Goal: Submit feedback/report problem: Submit feedback/report problem

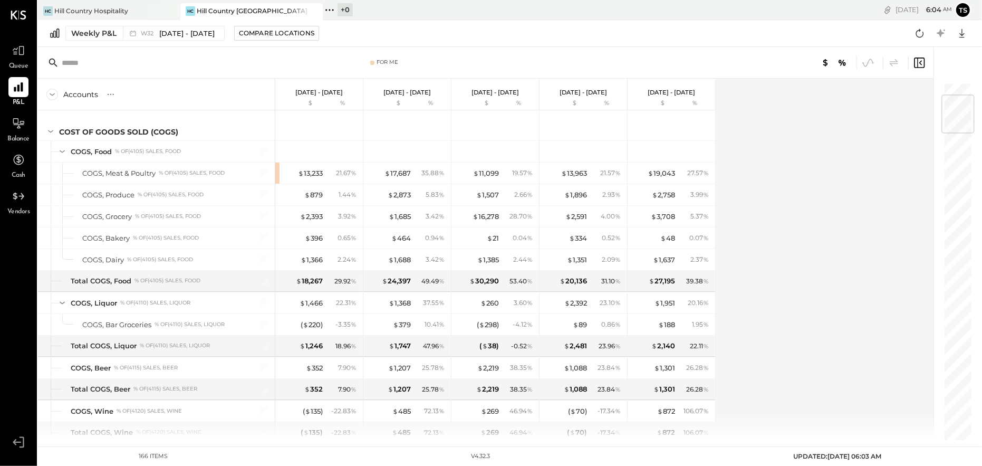
scroll to position [105, 0]
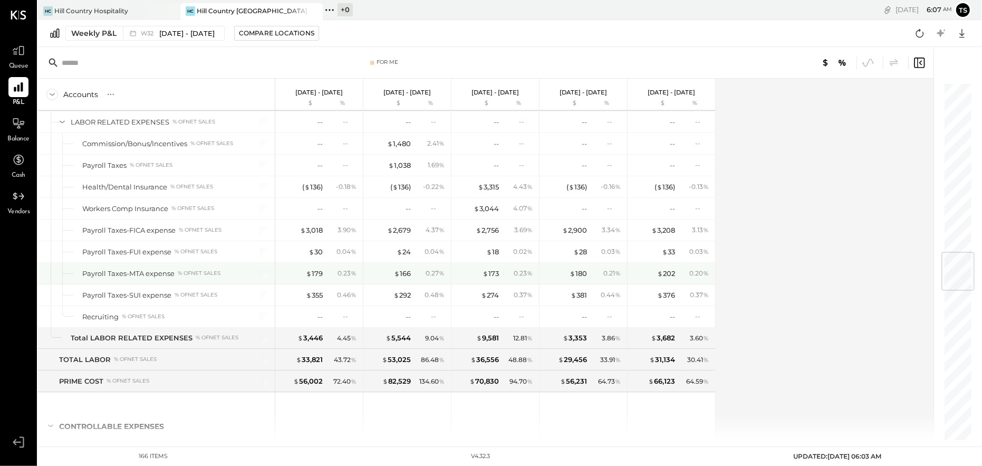
scroll to position [1371, 0]
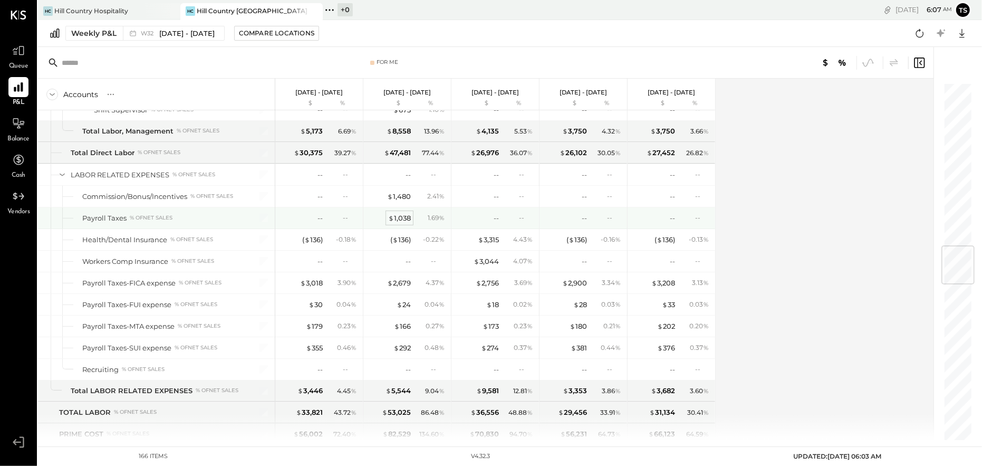
click at [402, 216] on div "$ 1,038" at bounding box center [399, 218] width 23 height 10
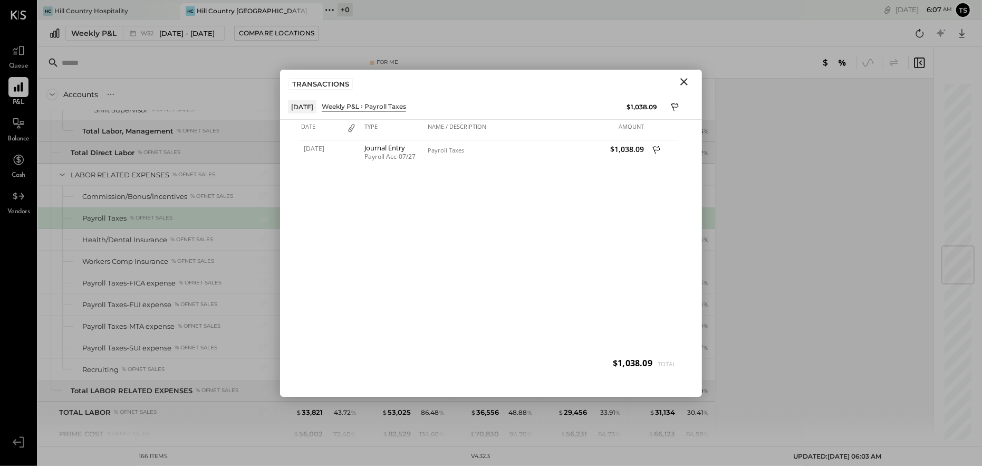
click at [684, 81] on icon "Close" at bounding box center [683, 81] width 7 height 7
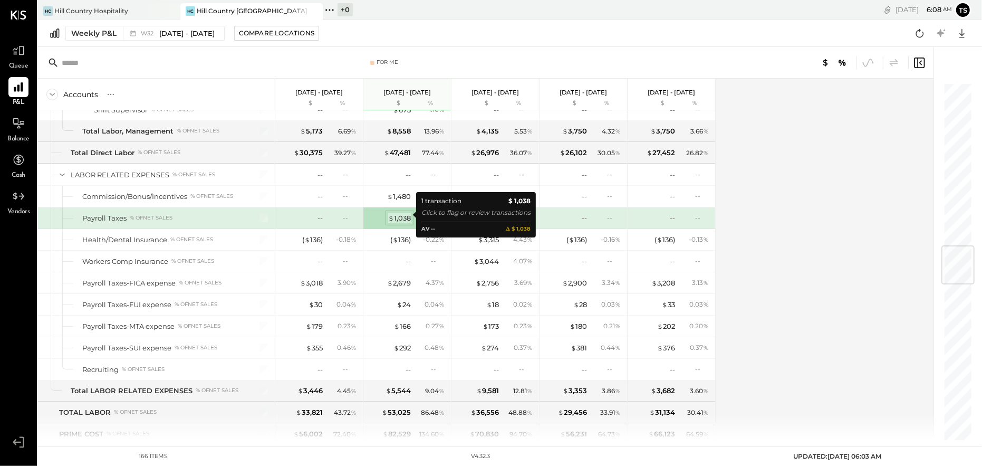
click at [406, 213] on div "$ 1,038" at bounding box center [399, 218] width 23 height 10
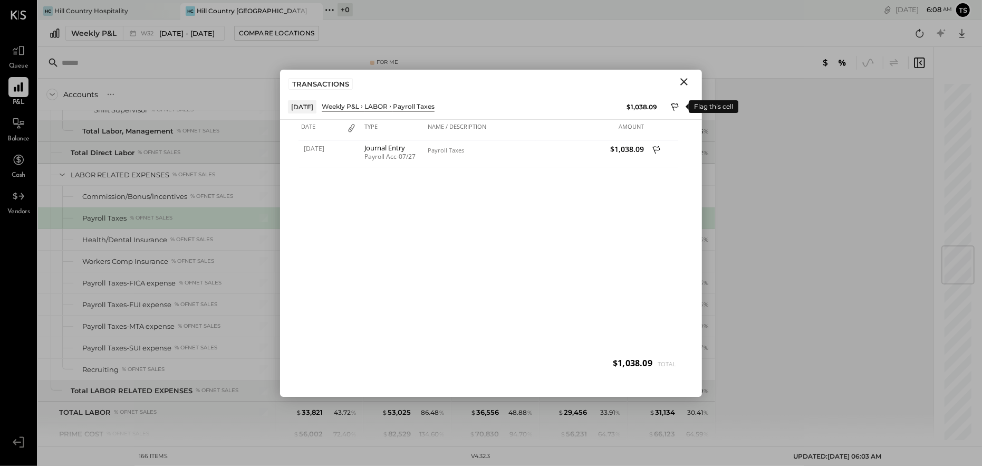
click at [677, 105] on icon at bounding box center [675, 108] width 9 height 13
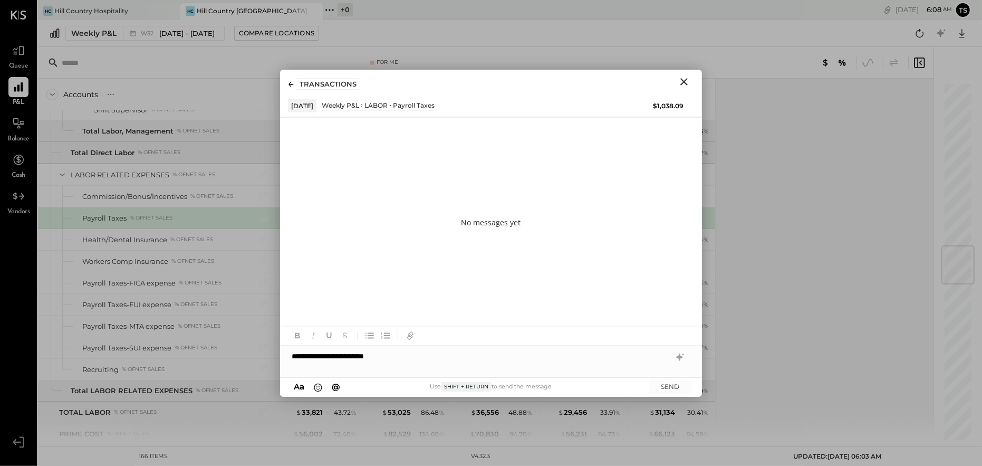
click at [687, 81] on icon "Close" at bounding box center [684, 81] width 13 height 13
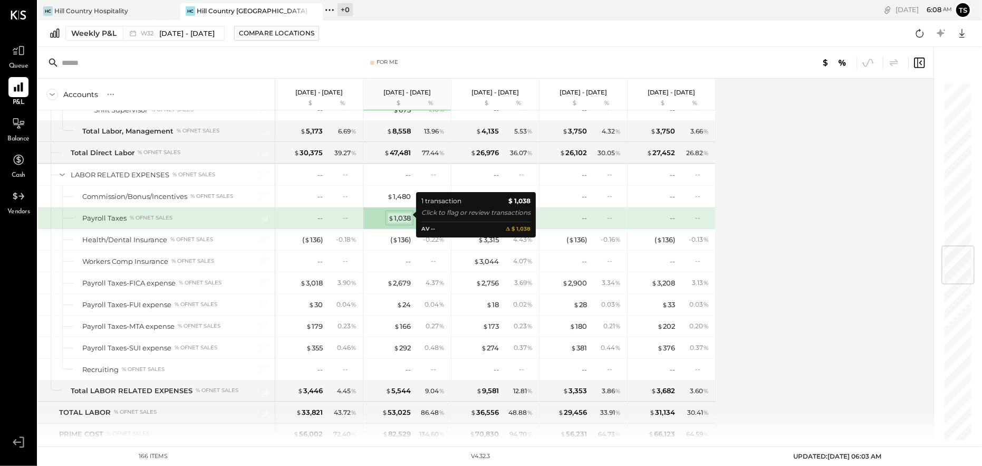
click at [401, 213] on div "$ 1,038" at bounding box center [399, 218] width 23 height 10
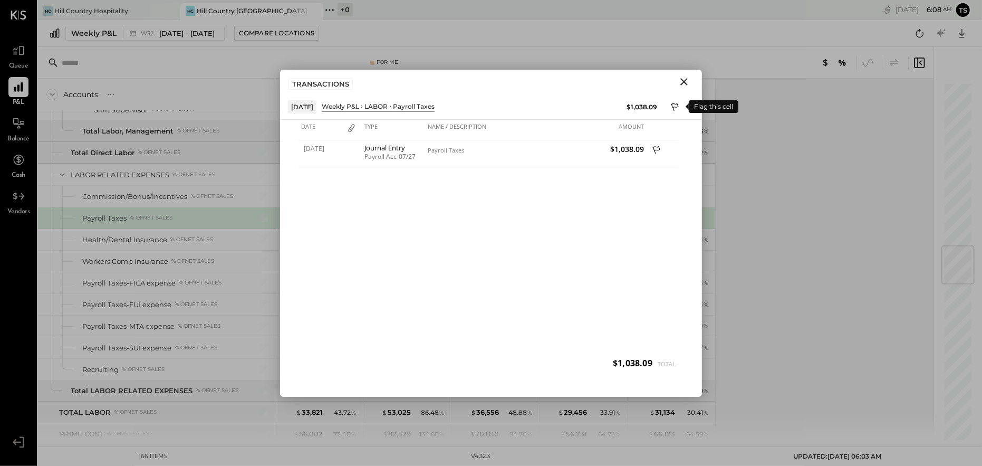
drag, startPoint x: 674, startPoint y: 103, endPoint x: 677, endPoint y: 109, distance: 6.2
click at [674, 103] on icon at bounding box center [675, 108] width 9 height 13
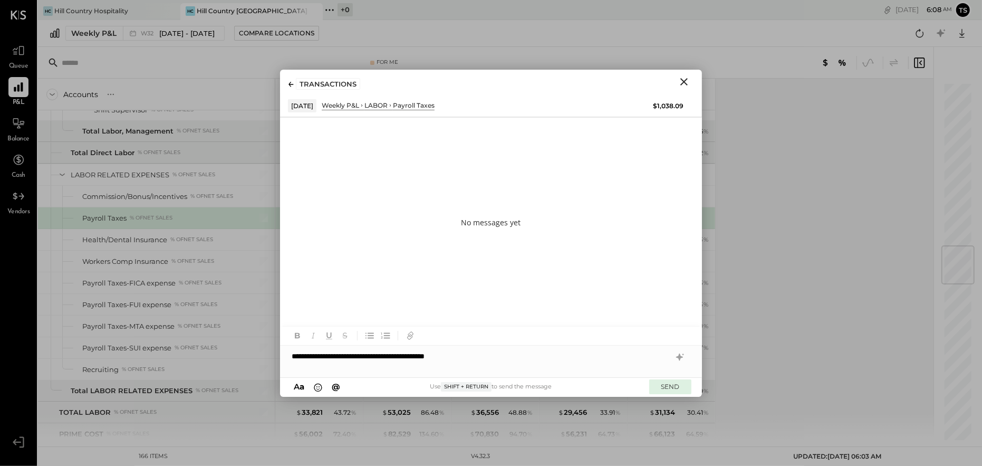
click at [678, 383] on button "SEND" at bounding box center [670, 386] width 42 height 14
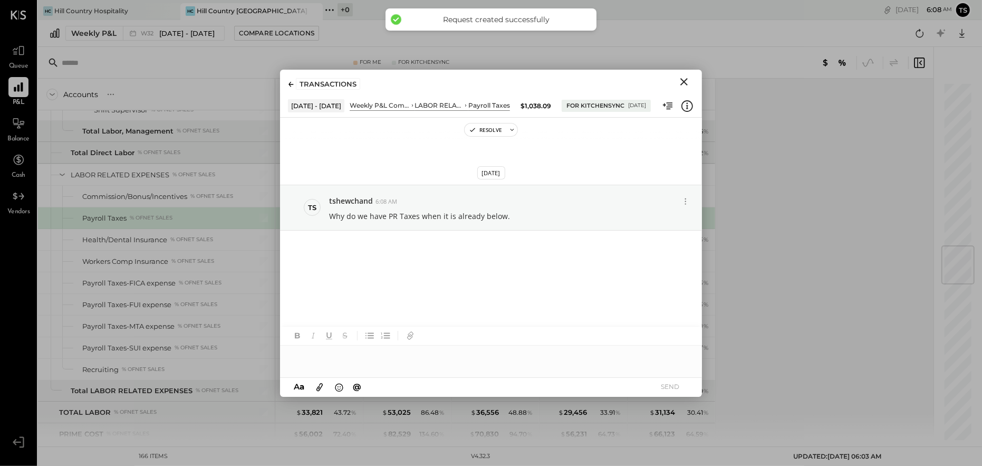
click at [683, 83] on icon "Close" at bounding box center [683, 81] width 7 height 7
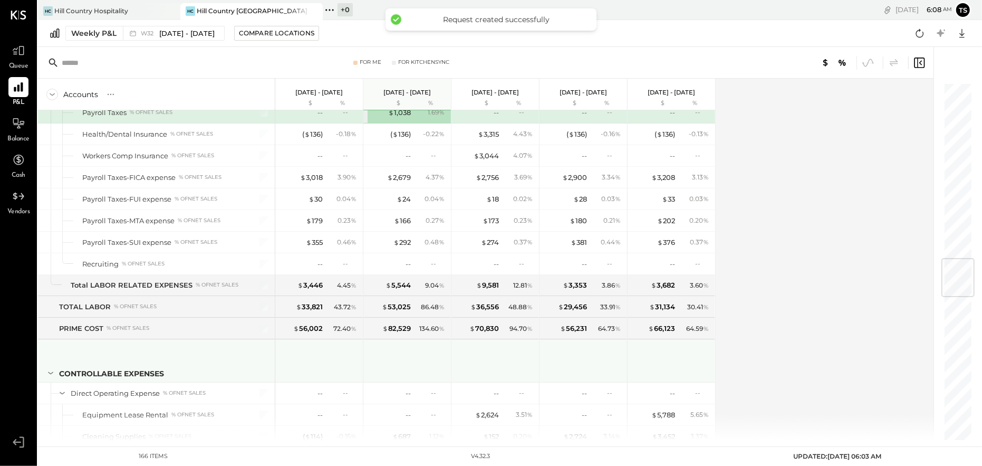
scroll to position [1688, 0]
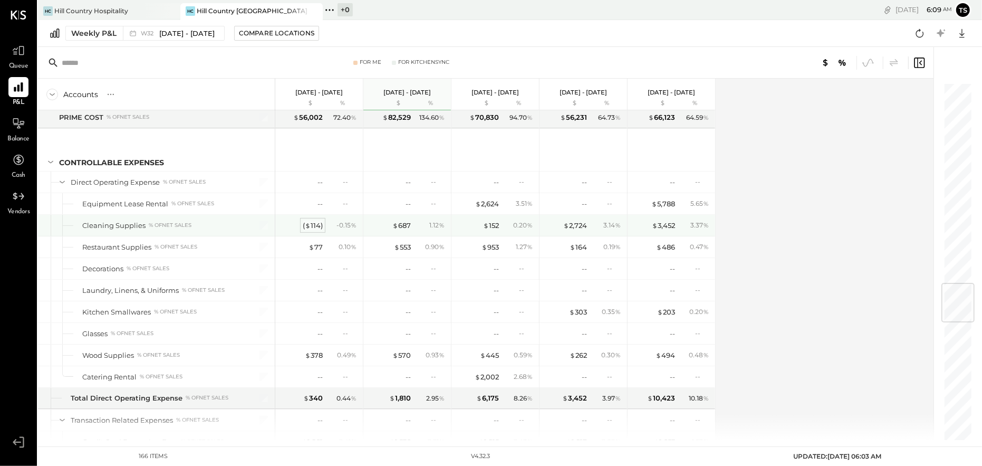
click at [318, 222] on div "( $ 114 )" at bounding box center [313, 225] width 20 height 10
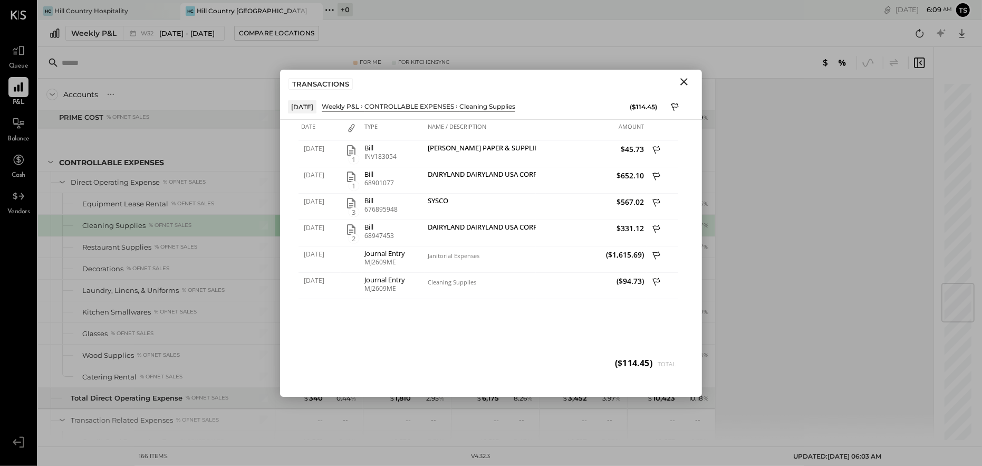
click at [680, 78] on icon "Close" at bounding box center [684, 81] width 13 height 13
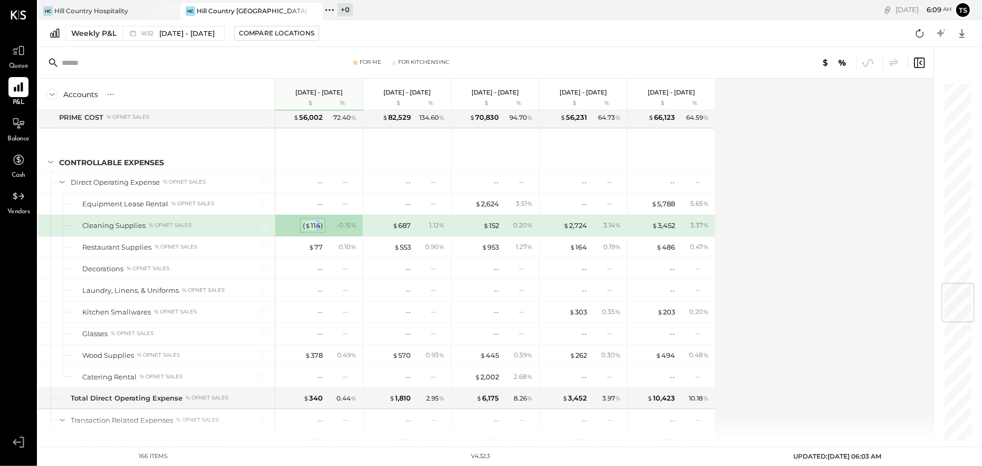
click at [317, 220] on div "( $ 114 )" at bounding box center [313, 225] width 20 height 10
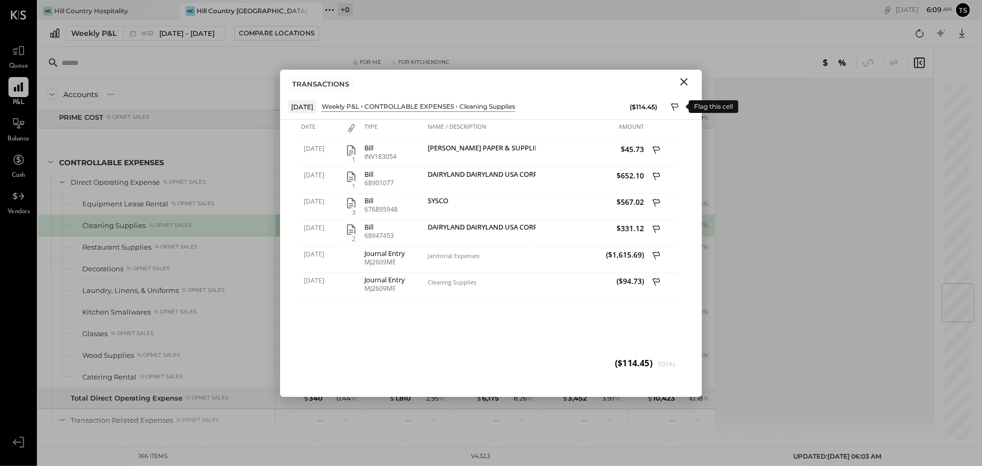
click at [674, 104] on icon at bounding box center [675, 108] width 9 height 13
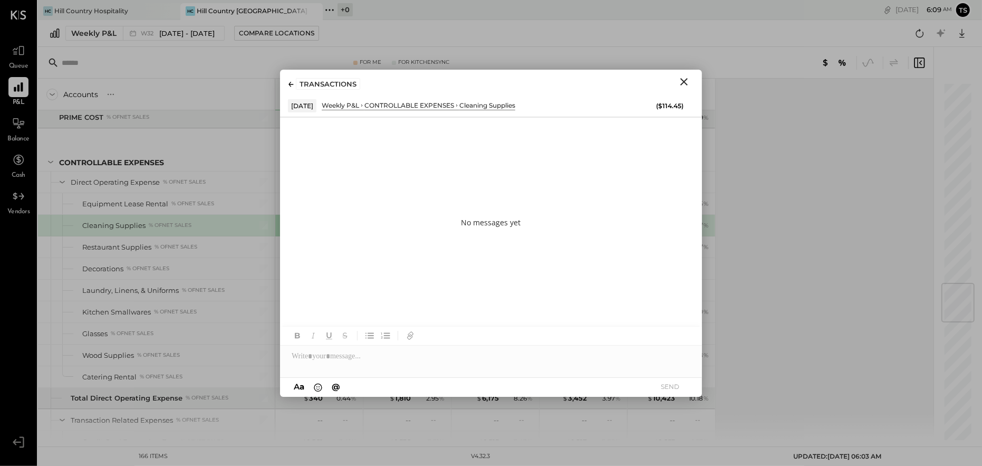
click at [686, 81] on icon "Close" at bounding box center [684, 81] width 13 height 13
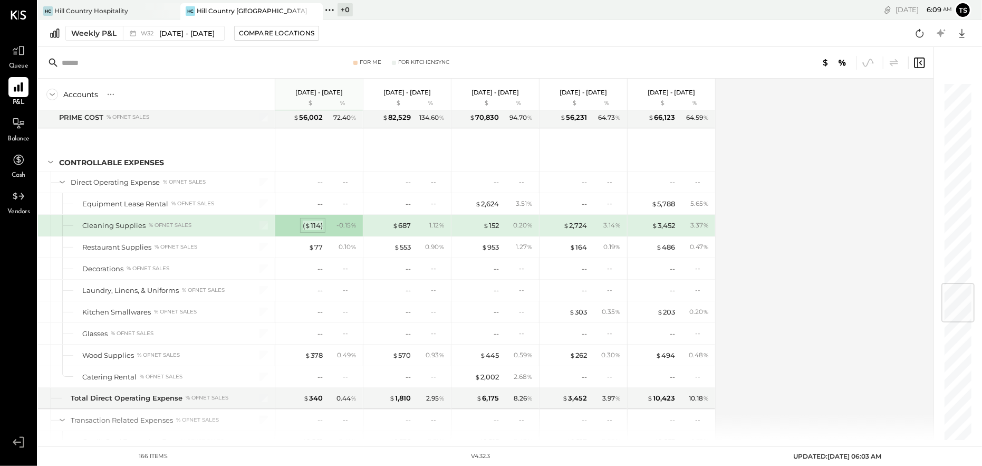
click at [321, 220] on div "( $ 114 )" at bounding box center [313, 225] width 20 height 10
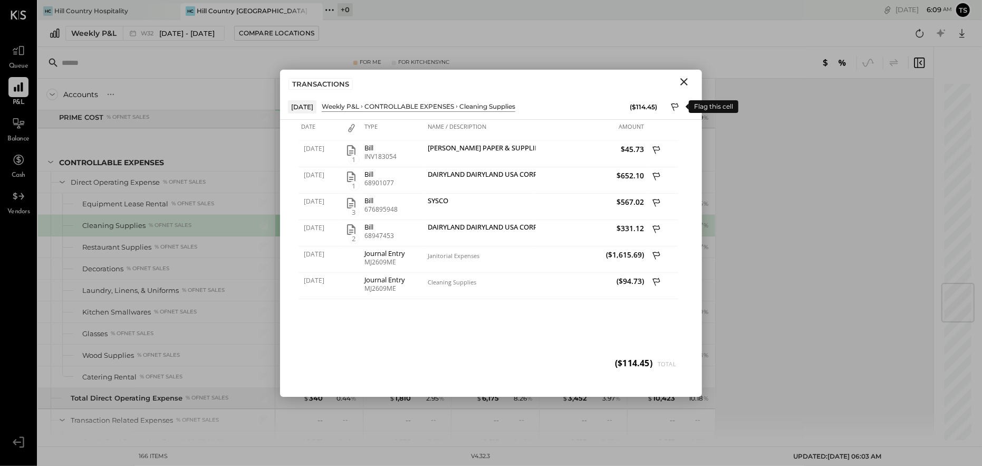
click at [675, 108] on icon at bounding box center [675, 108] width 9 height 13
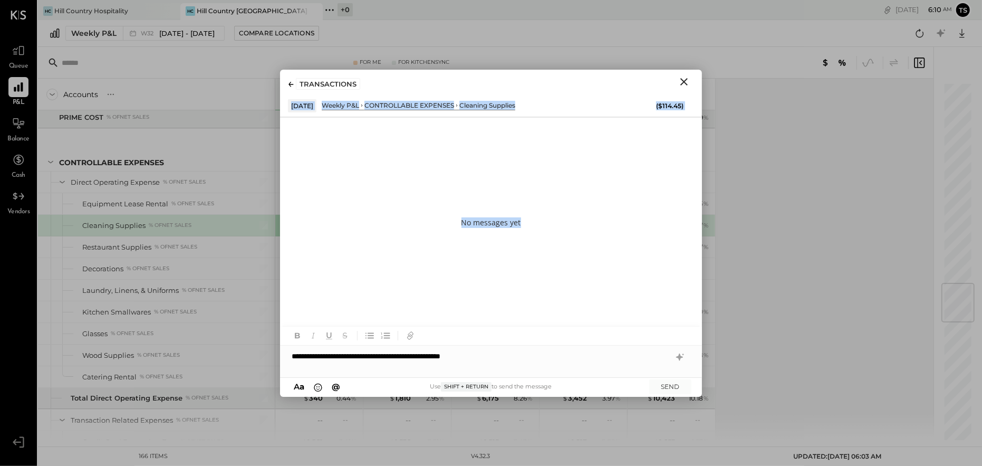
drag, startPoint x: 412, startPoint y: 79, endPoint x: 665, endPoint y: 159, distance: 265.2
click at [665, 159] on div "**********" at bounding box center [491, 233] width 422 height 327
click at [547, 87] on div "TRANSACTIONS" at bounding box center [491, 82] width 422 height 24
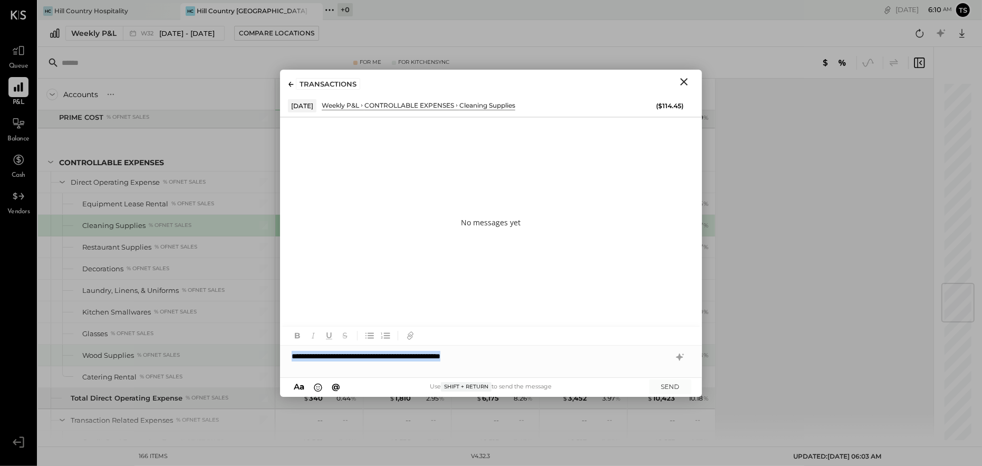
drag, startPoint x: 524, startPoint y: 357, endPoint x: 273, endPoint y: 355, distance: 251.6
click at [273, 355] on div "For Me For KitchenSync Accounts S % GL Aug 4 - 10, 2025 $ % Jul 28 - Aug 3, 202…" at bounding box center [510, 243] width 944 height 393
click at [684, 76] on icon "Close" at bounding box center [684, 81] width 13 height 13
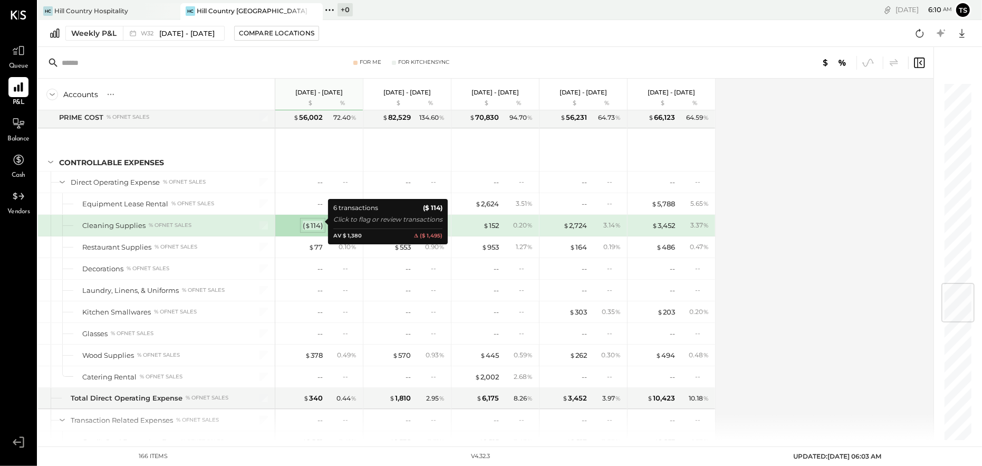
click at [313, 220] on div "( $ 114 )" at bounding box center [313, 225] width 20 height 10
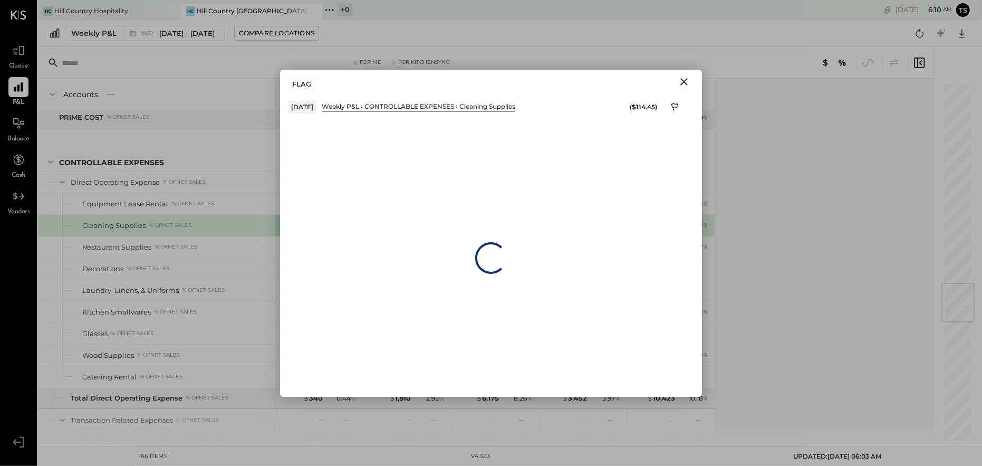
click at [313, 220] on div "Loading…" at bounding box center [491, 257] width 422 height 277
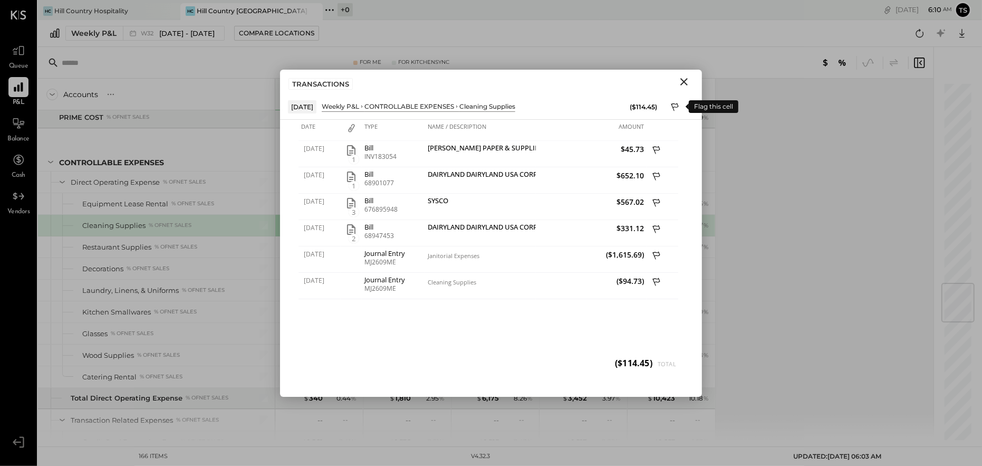
click at [669, 103] on button at bounding box center [676, 107] width 16 height 16
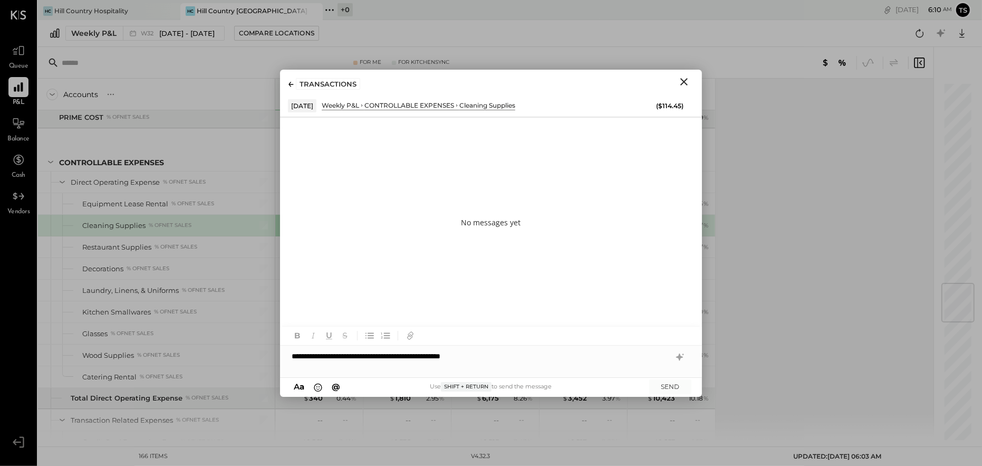
click at [320, 355] on div "**********" at bounding box center [491, 355] width 422 height 21
click at [516, 357] on div "**********" at bounding box center [491, 355] width 422 height 21
click at [668, 386] on button "SEND" at bounding box center [670, 386] width 42 height 14
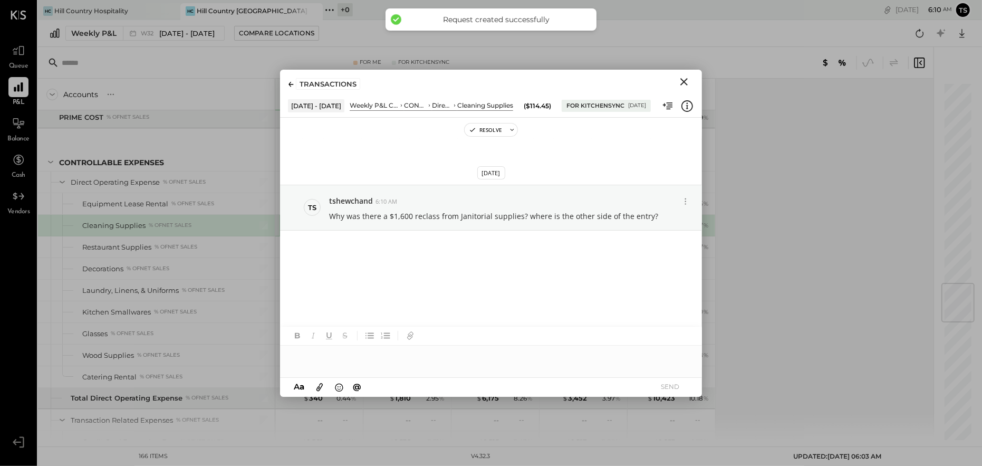
click at [685, 82] on icon "Close" at bounding box center [683, 81] width 7 height 7
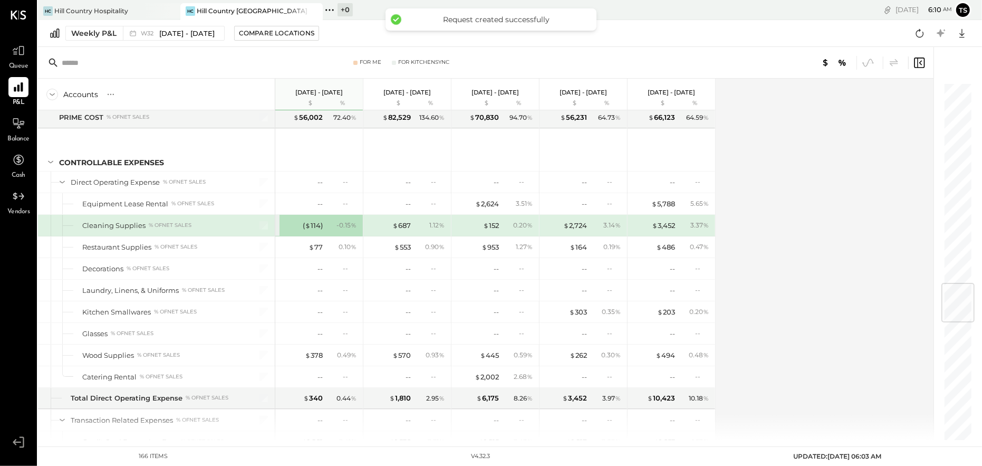
click at [684, 28] on div "Weekly P&L W32 Aug 4 - 10, 2025 Compare Locations Google Sheets Excel" at bounding box center [510, 33] width 944 height 27
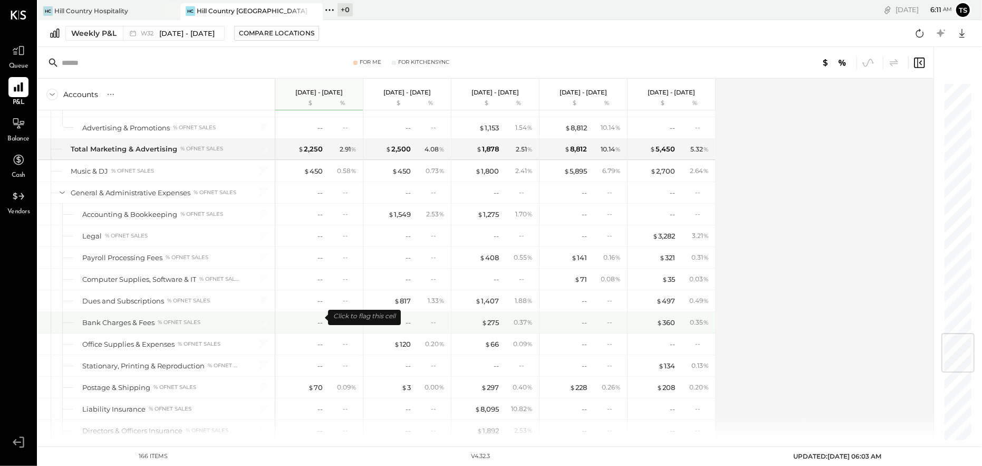
scroll to position [2162, 0]
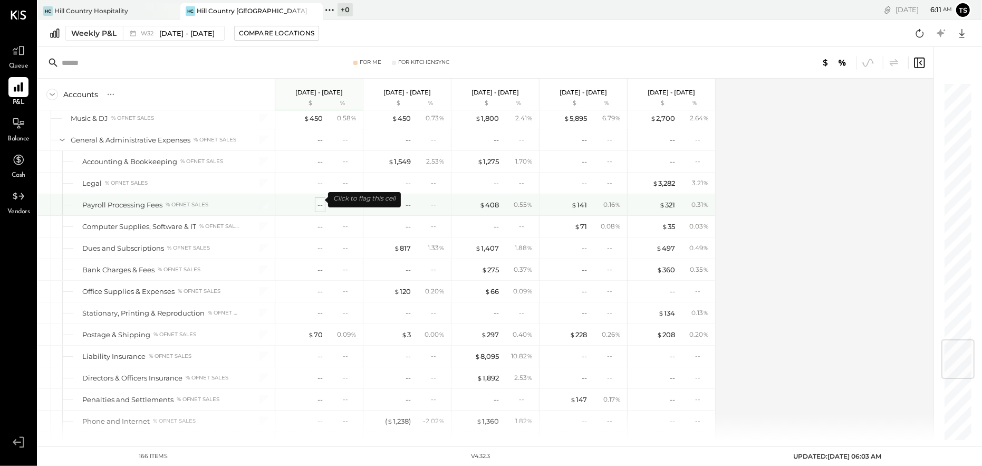
click at [319, 201] on div "--" at bounding box center [320, 205] width 5 height 10
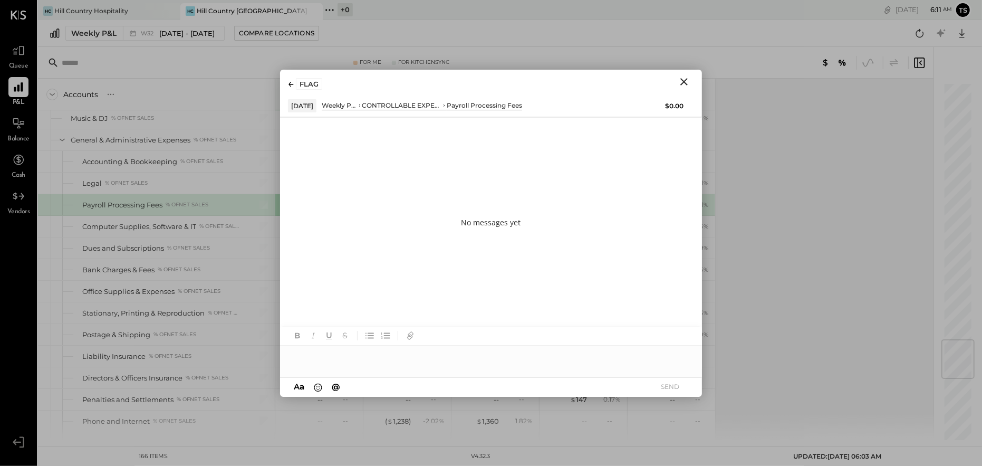
click at [393, 361] on div at bounding box center [491, 355] width 422 height 21
drag, startPoint x: 310, startPoint y: 353, endPoint x: 313, endPoint y: 361, distance: 8.0
click at [311, 354] on div "**********" at bounding box center [491, 355] width 422 height 21
click at [672, 392] on button "SEND" at bounding box center [670, 386] width 42 height 14
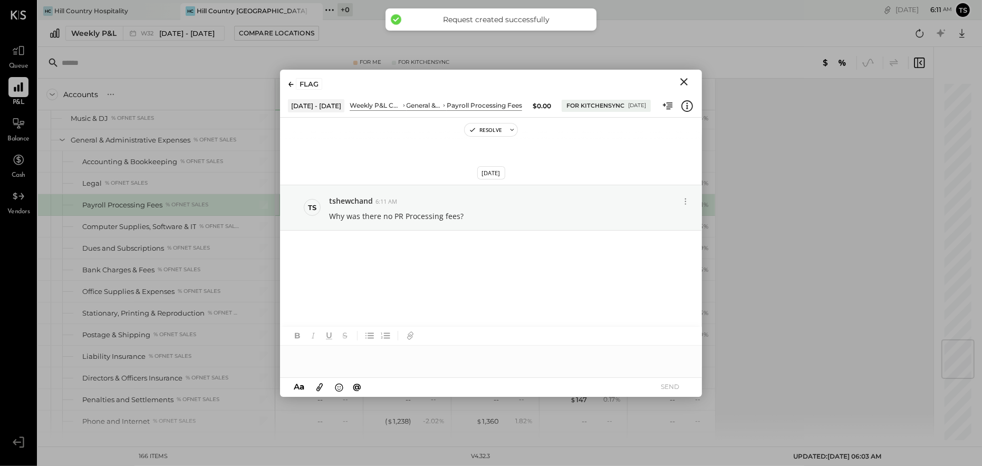
click at [686, 81] on icon "Close" at bounding box center [684, 81] width 13 height 13
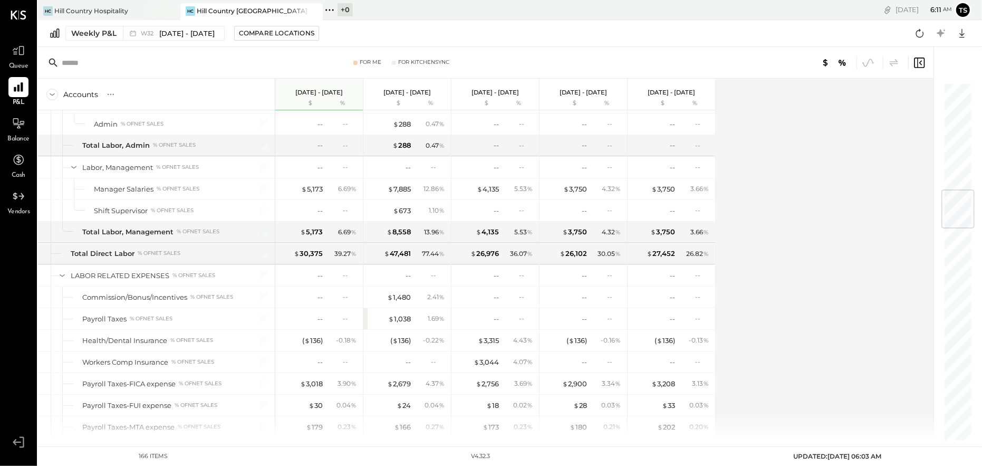
scroll to position [901, 0]
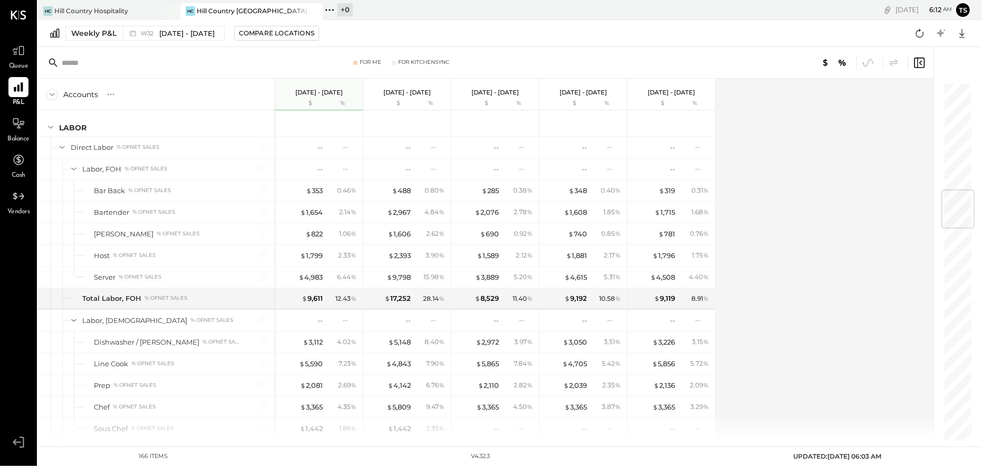
click at [802, 184] on div "Accounts S % GL Aug 4 - 10, 2025 $ % Jul 28 - Aug 3, 2025 $ % Jul 21 - 27, 2025…" at bounding box center [486, 259] width 897 height 361
